Goal: Task Accomplishment & Management: Manage account settings

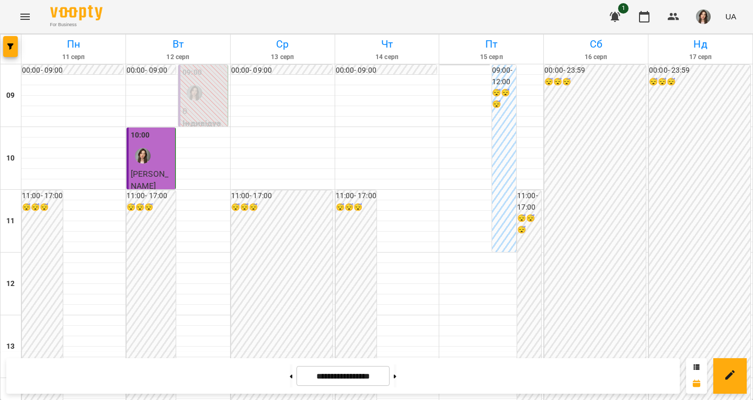
scroll to position [470, 0]
click at [431, 175] on div at bounding box center [387, 174] width 104 height 10
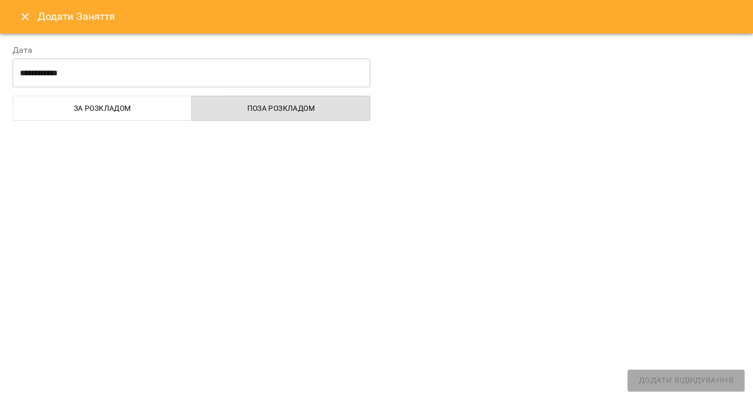
select select "**********"
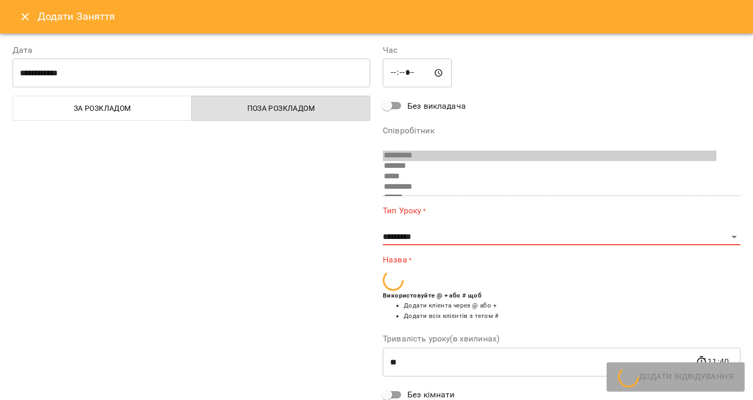
scroll to position [59, 0]
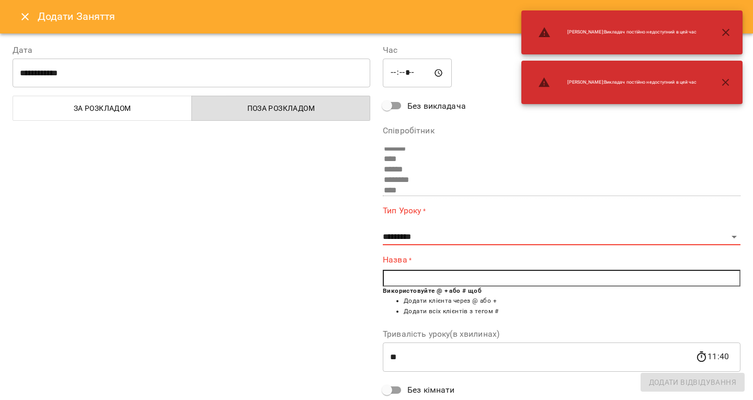
click at [15, 21] on button "Close" at bounding box center [25, 16] width 25 height 25
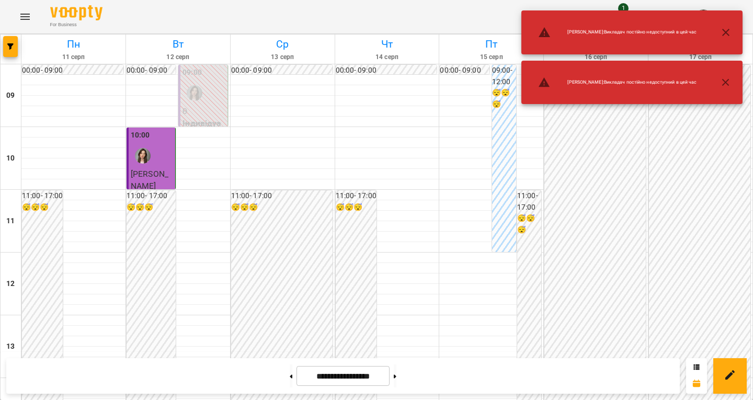
scroll to position [537, 0]
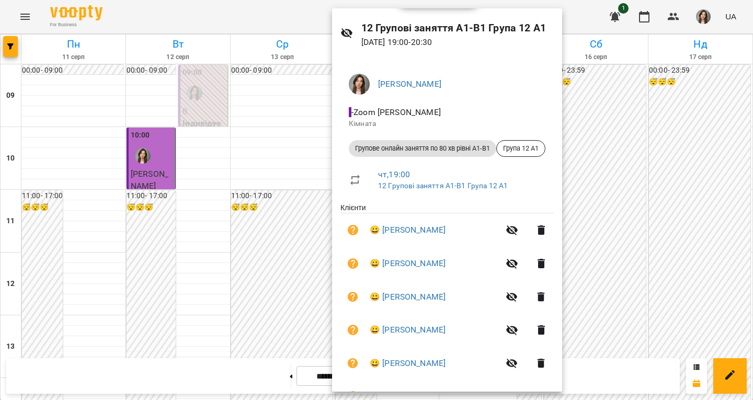
scroll to position [52, 0]
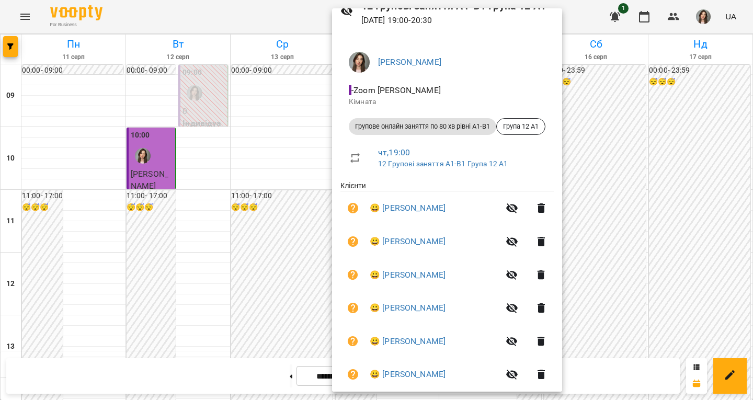
click at [295, 263] on div at bounding box center [376, 200] width 753 height 400
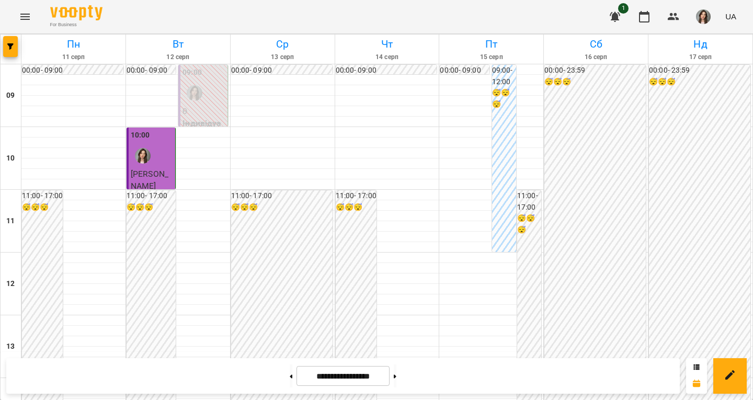
scroll to position [224, 0]
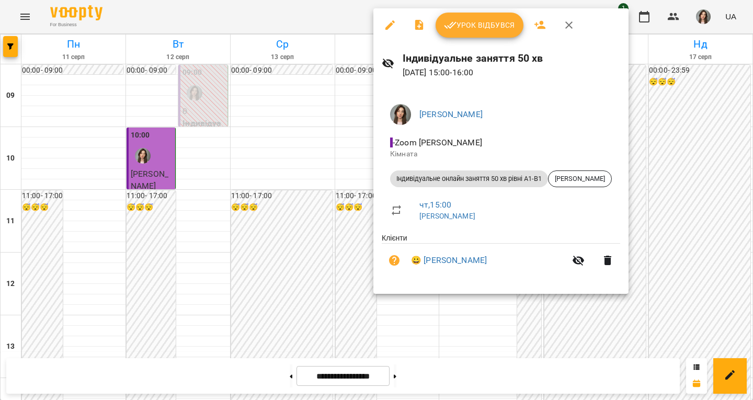
click at [325, 246] on div at bounding box center [376, 200] width 753 height 400
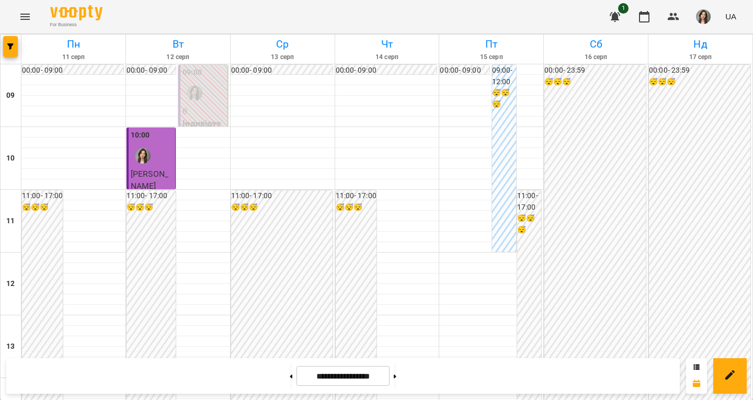
scroll to position [261, 0]
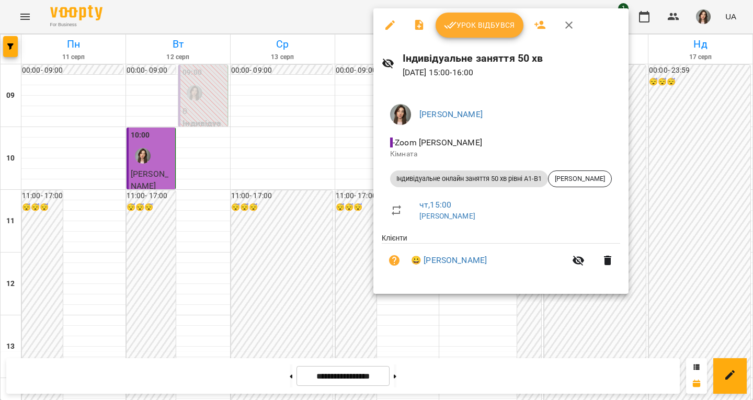
click at [327, 216] on div at bounding box center [376, 200] width 753 height 400
